Goal: Task Accomplishment & Management: Manage account settings

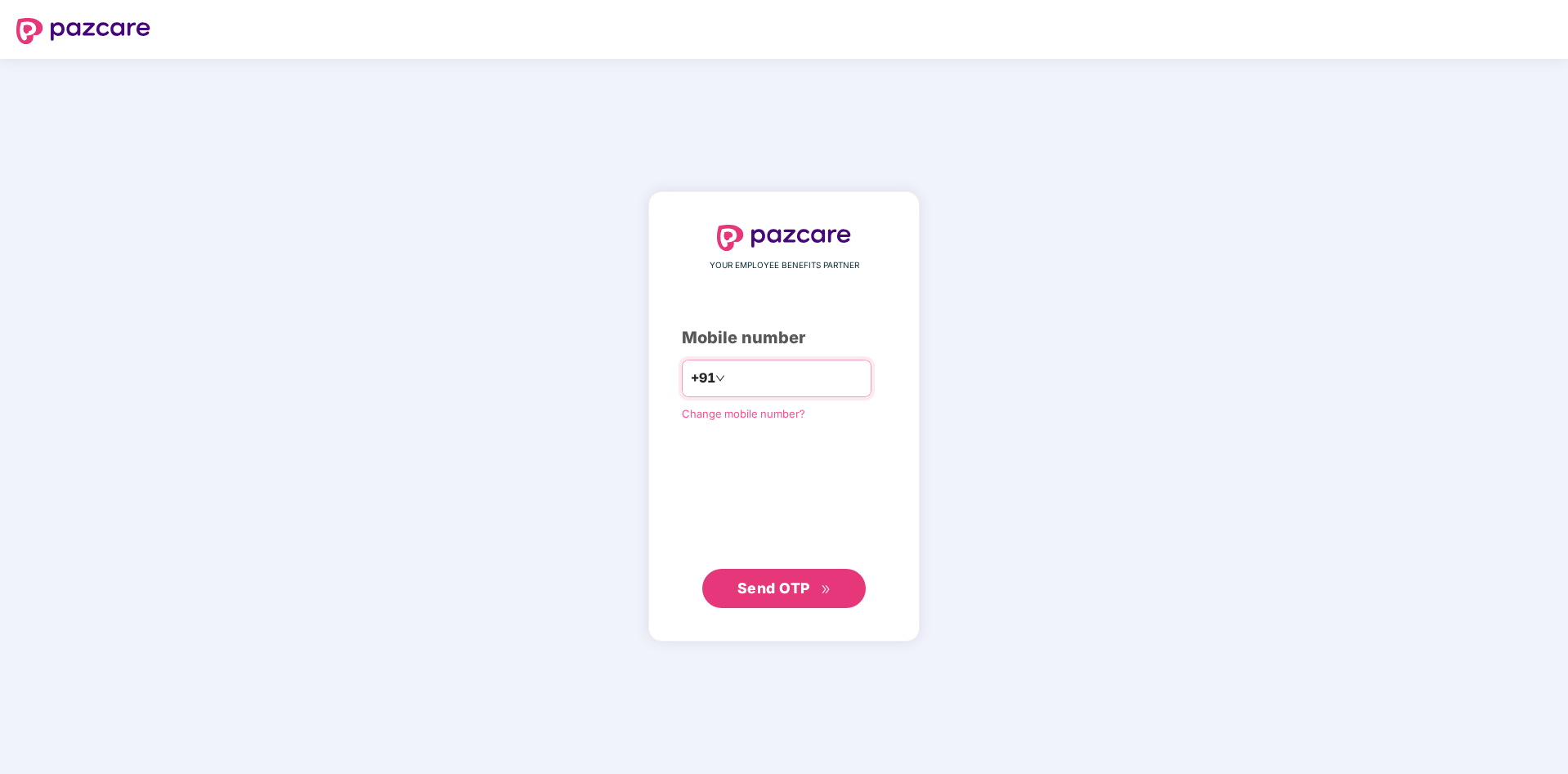
click at [808, 375] on input "**********" at bounding box center [795, 378] width 134 height 27
type input "**********"
click at [800, 580] on span "Send OTP" at bounding box center [773, 587] width 72 height 17
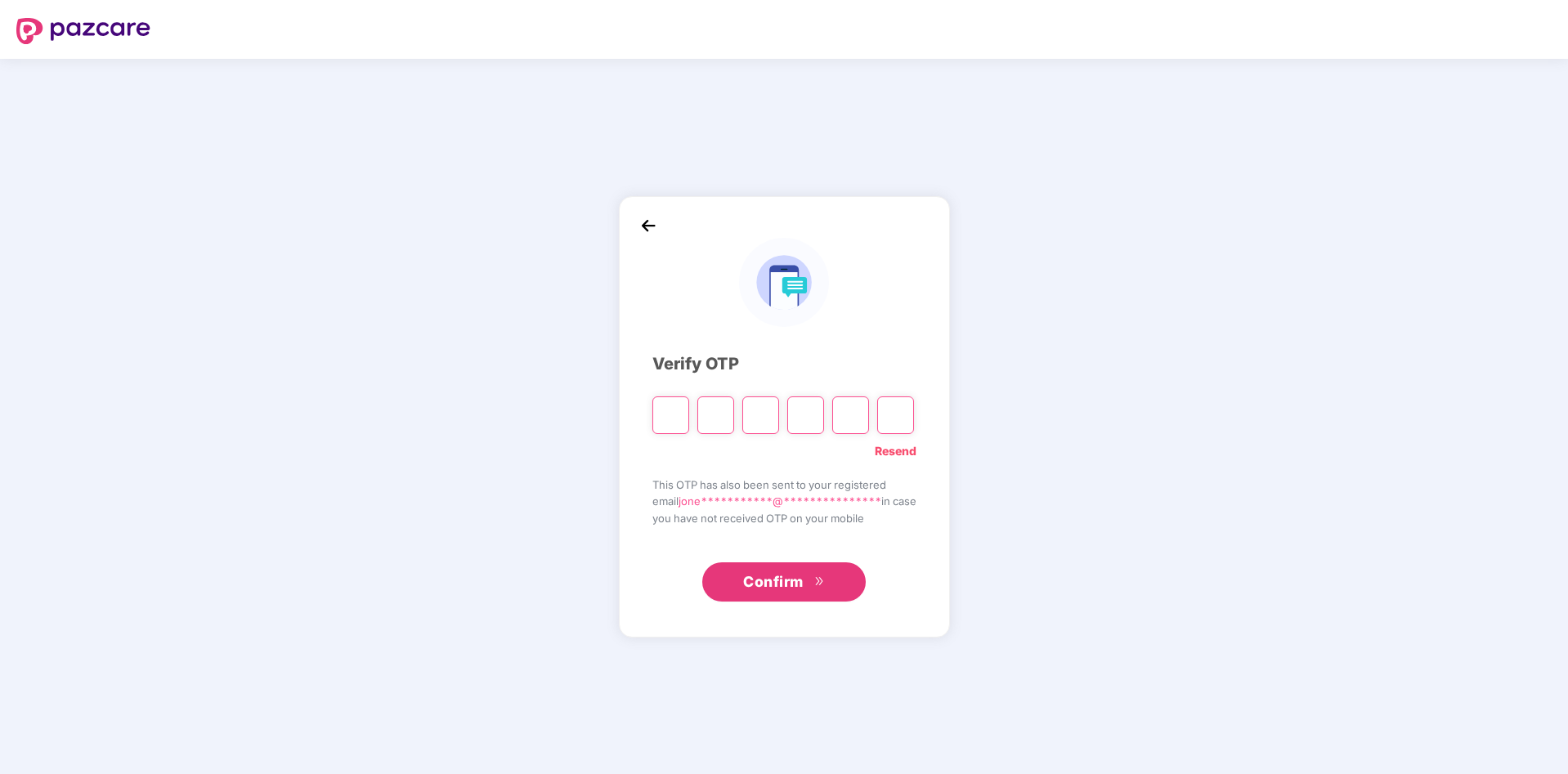
type input "*"
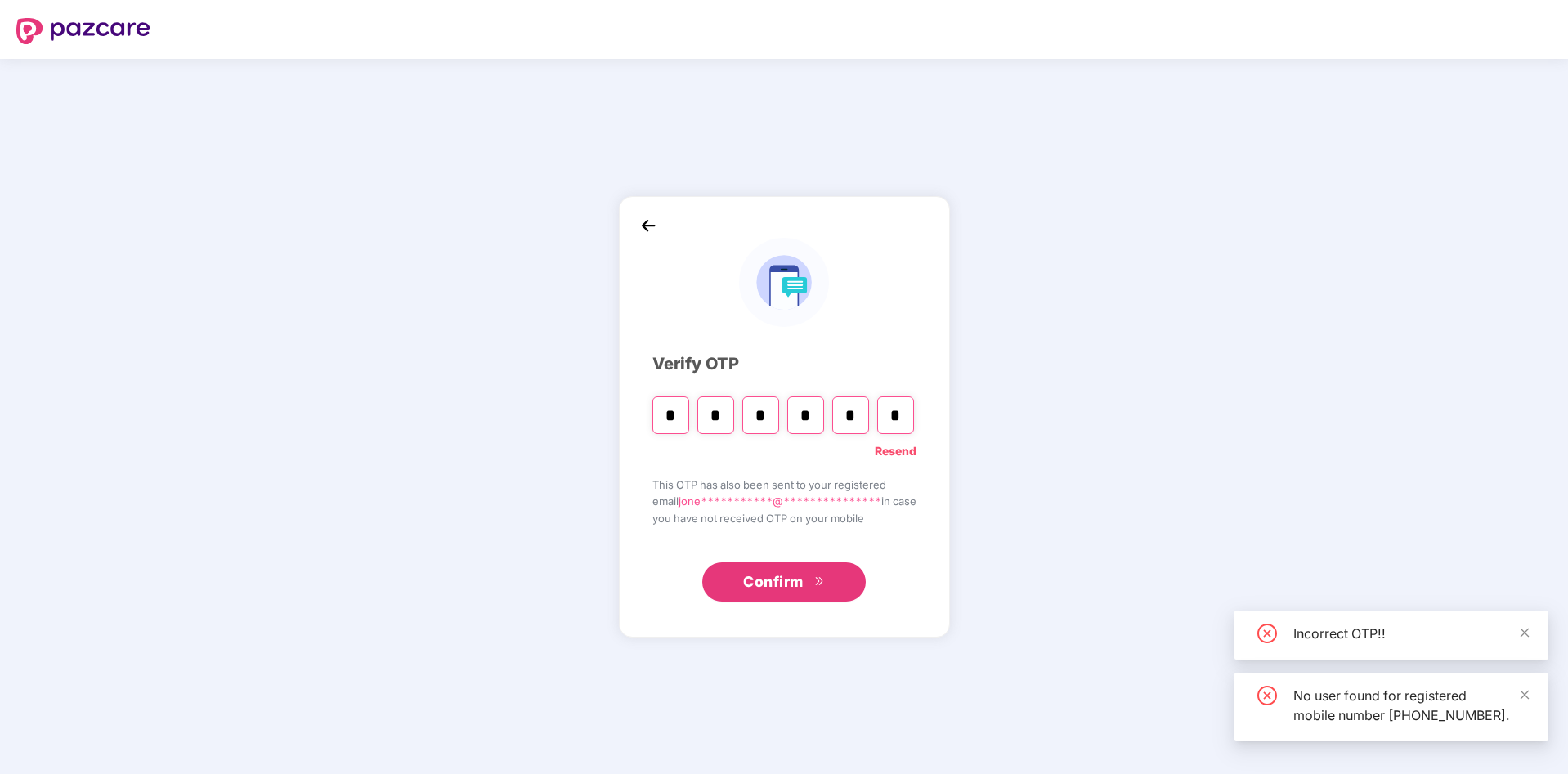
type input "*"
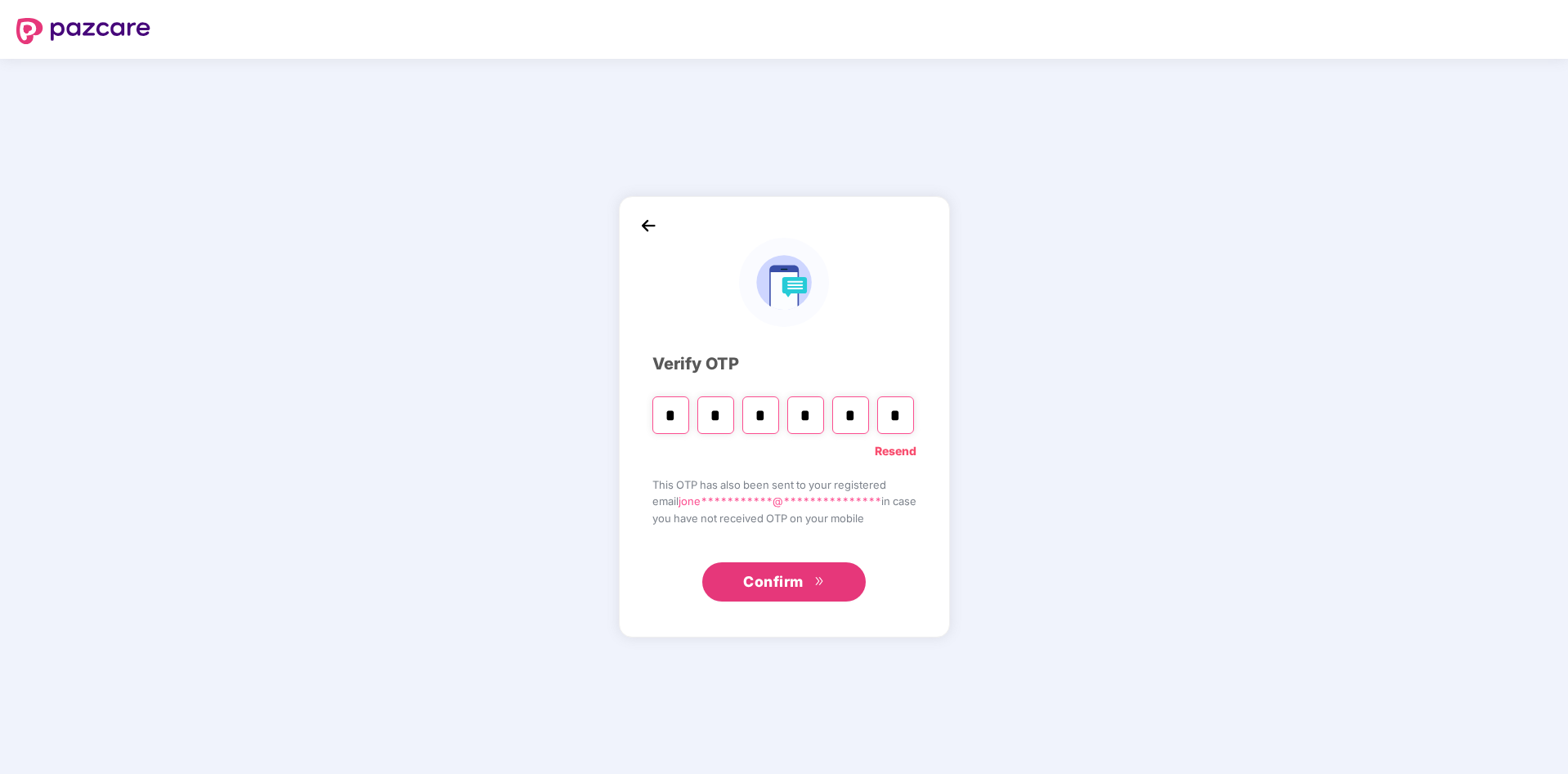
type input "*"
paste input "*"
type input "*"
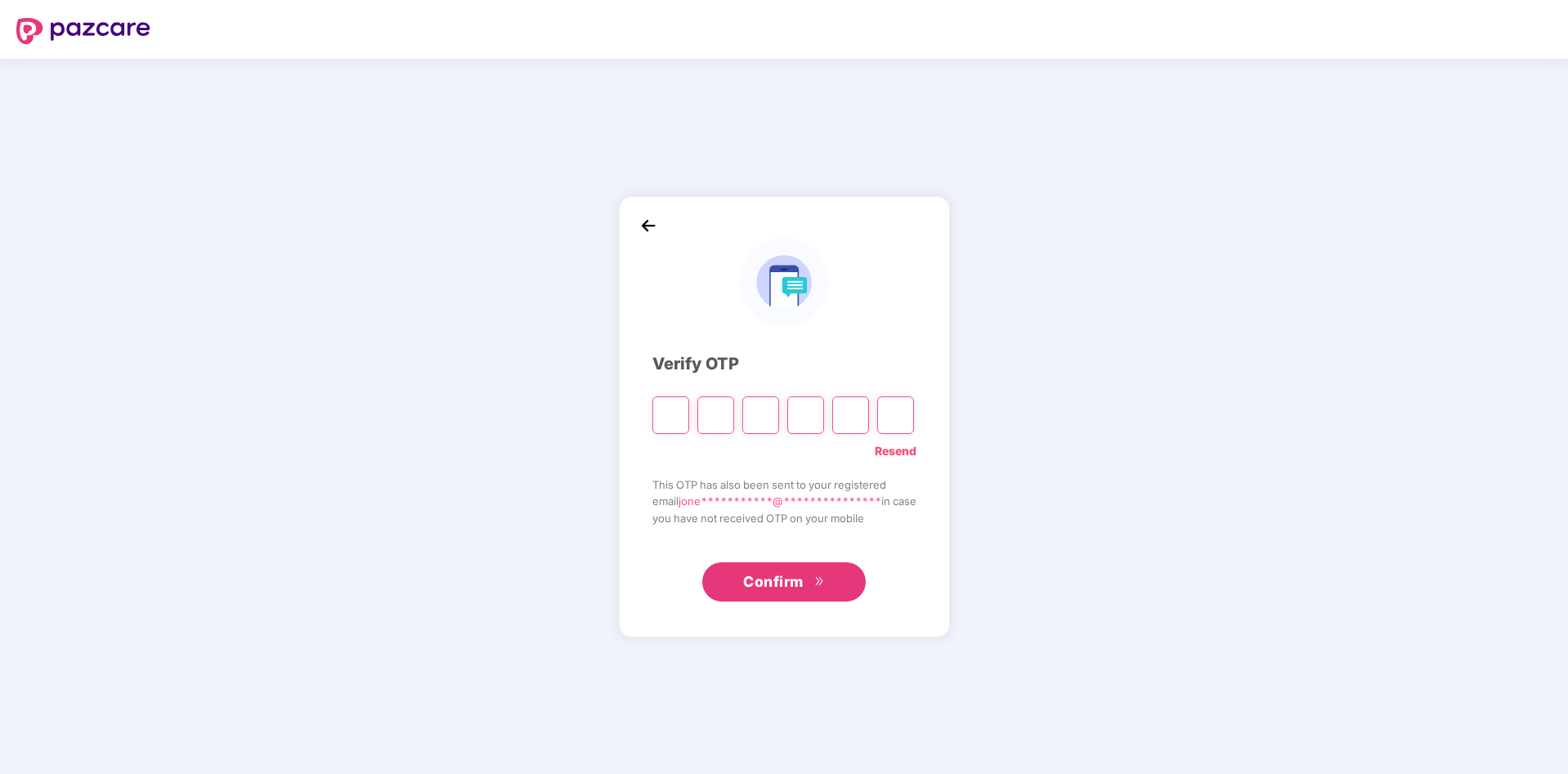
type input "*"
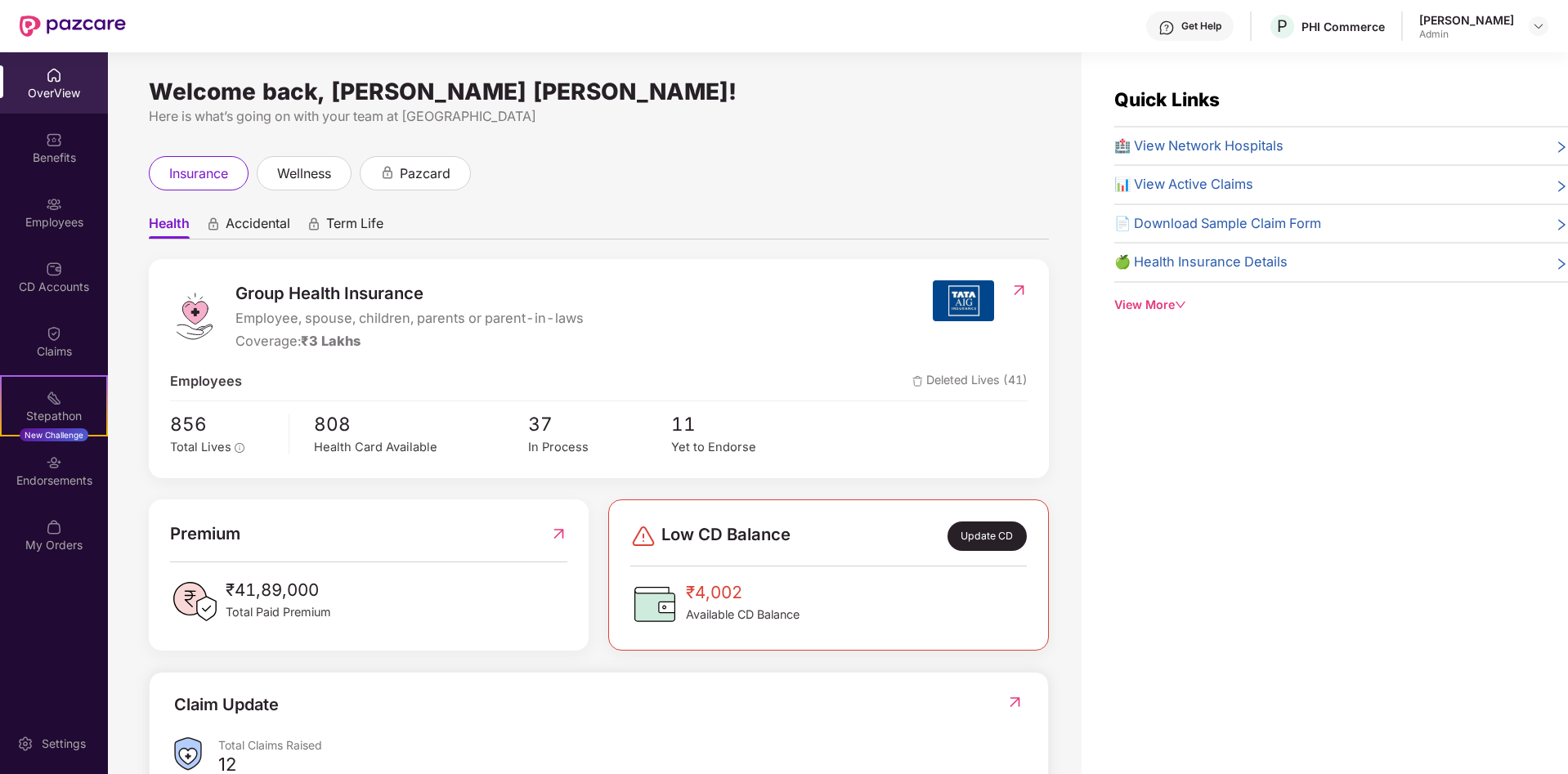
click at [1179, 301] on icon "down" at bounding box center [1180, 304] width 10 height 6
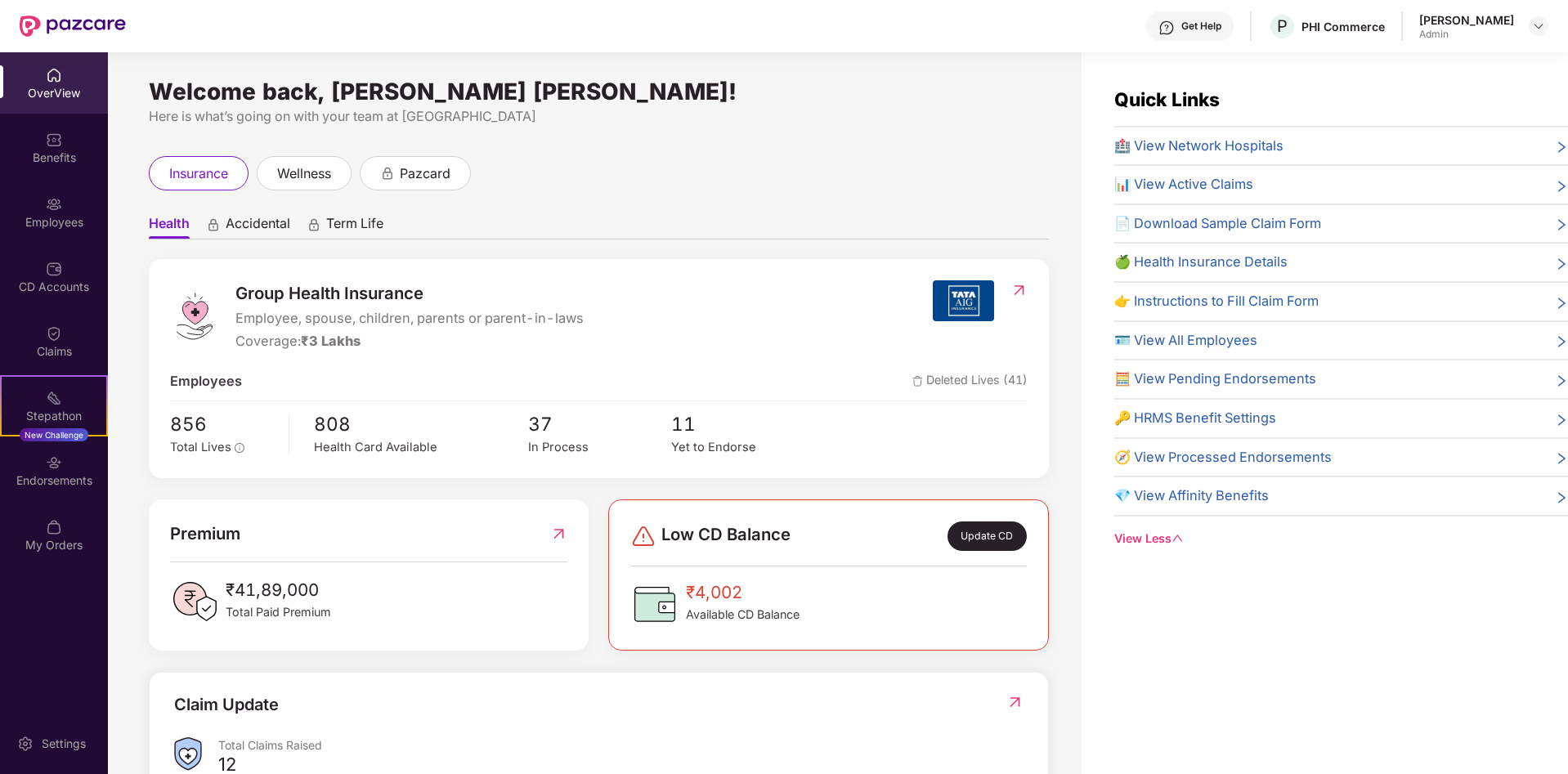
click at [960, 227] on ul "Health Accidental Term Life" at bounding box center [598, 223] width 900 height 33
